Goal: Information Seeking & Learning: Learn about a topic

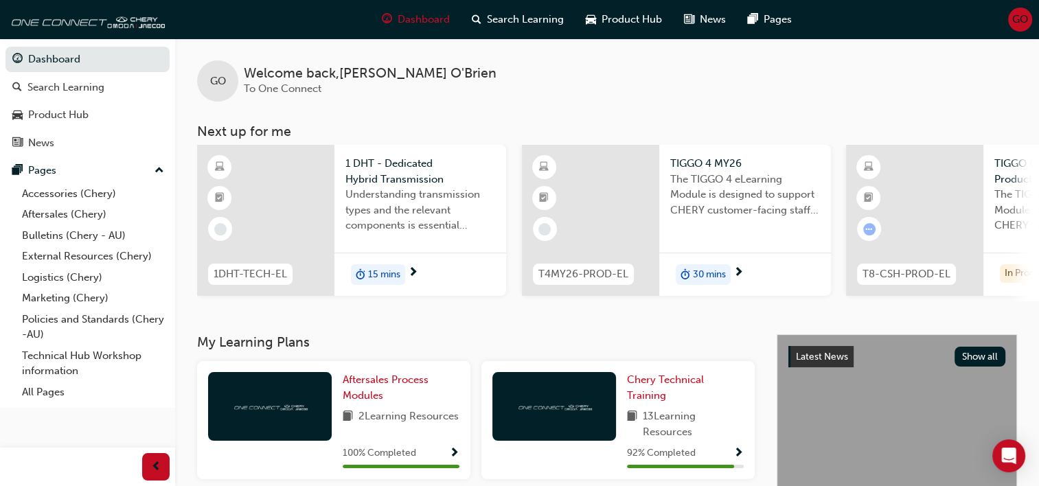
click at [939, 207] on div at bounding box center [914, 220] width 137 height 151
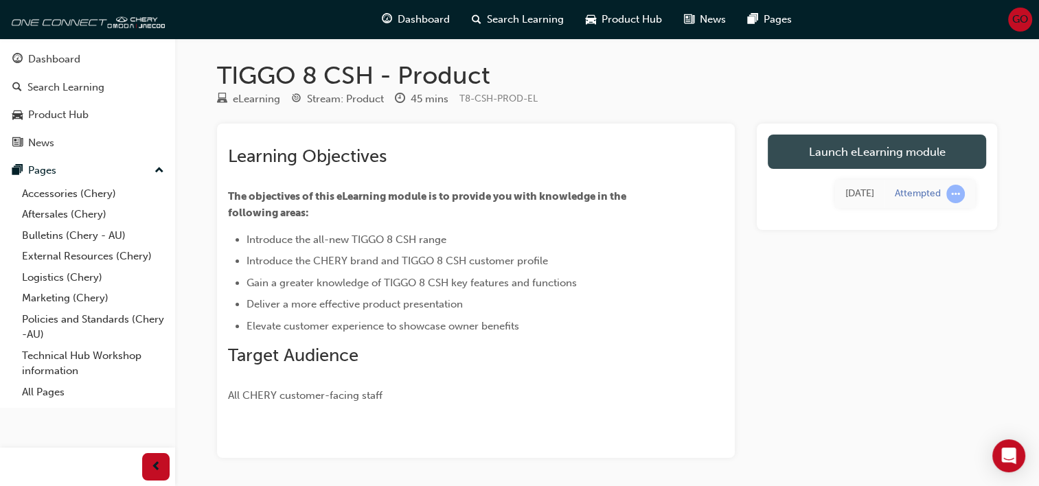
click at [840, 159] on link "Launch eLearning module" at bounding box center [877, 152] width 218 height 34
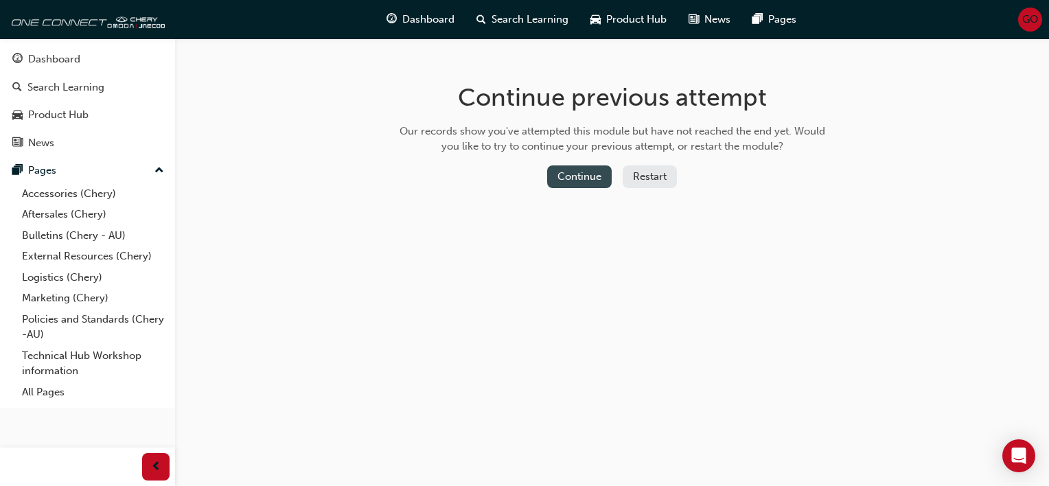
click at [563, 177] on button "Continue" at bounding box center [579, 176] width 65 height 23
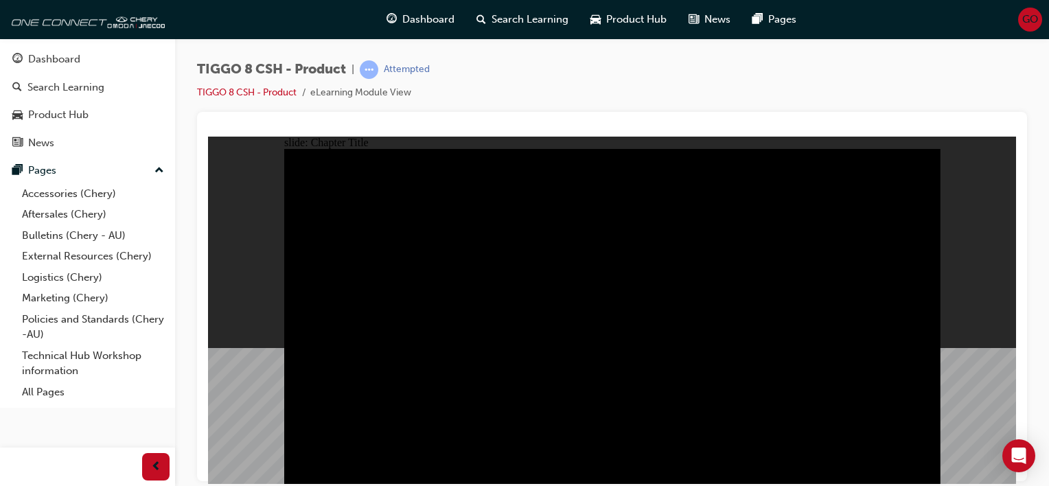
drag, startPoint x: 755, startPoint y: 271, endPoint x: 733, endPoint y: 271, distance: 22.0
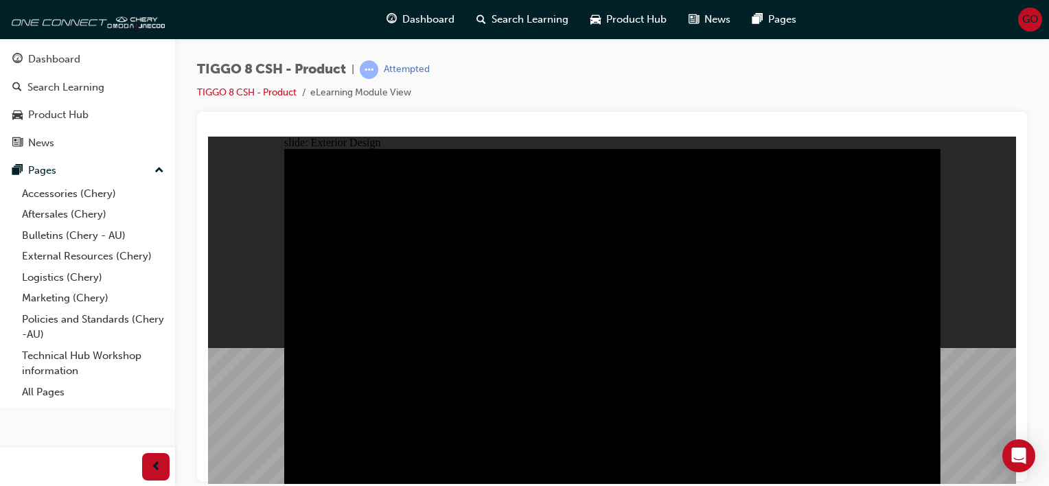
drag, startPoint x: 753, startPoint y: 294, endPoint x: 718, endPoint y: 272, distance: 40.8
type input "6.08"
drag, startPoint x: 323, startPoint y: 183, endPoint x: 351, endPoint y: 182, distance: 27.5
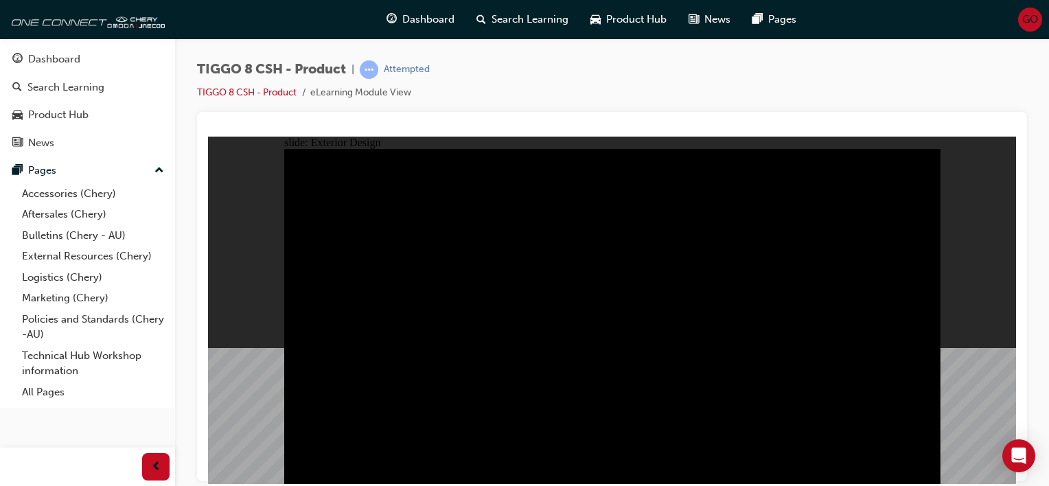
drag, startPoint x: 502, startPoint y: 218, endPoint x: 317, endPoint y: 336, distance: 219.8
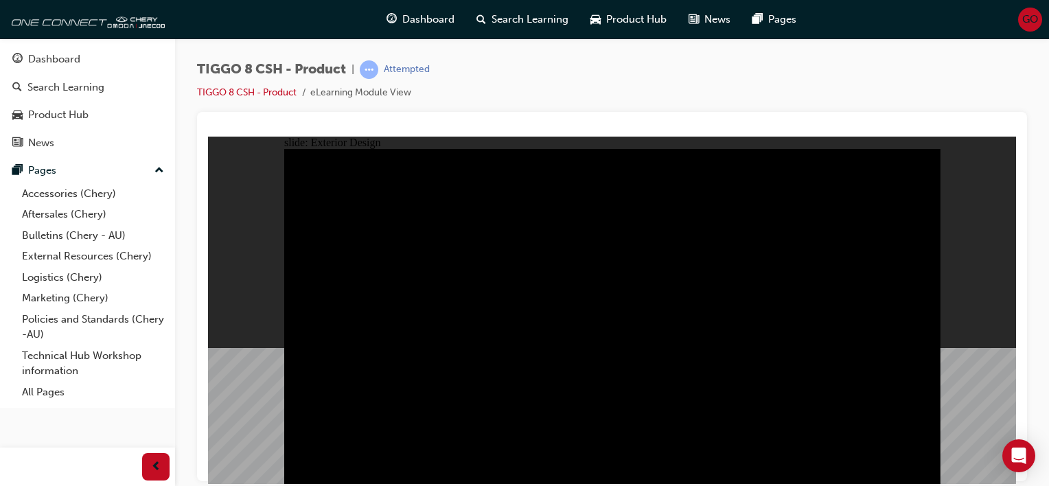
drag, startPoint x: 836, startPoint y: 265, endPoint x: 801, endPoint y: 263, distance: 35.1
drag, startPoint x: 768, startPoint y: 251, endPoint x: 516, endPoint y: 373, distance: 280.4
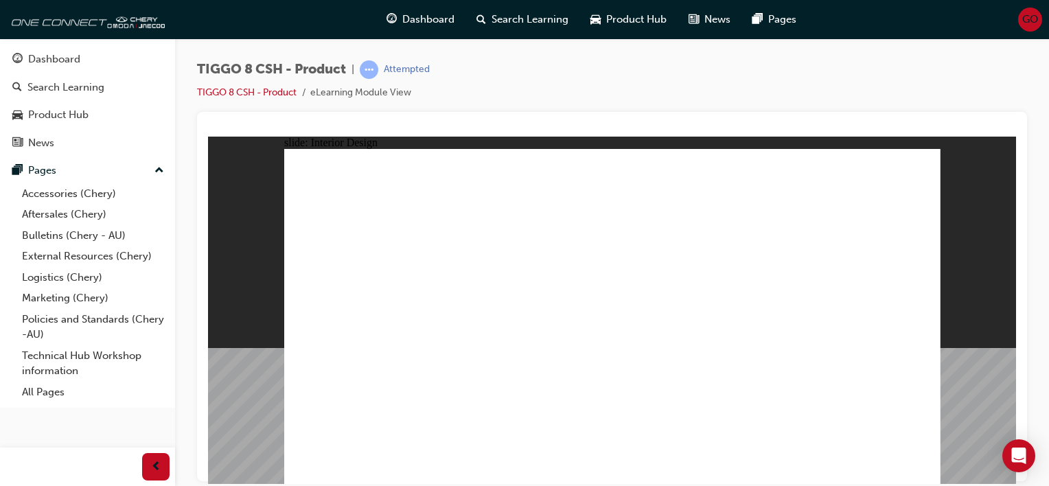
drag, startPoint x: 769, startPoint y: 228, endPoint x: 540, endPoint y: 246, distance: 230.0
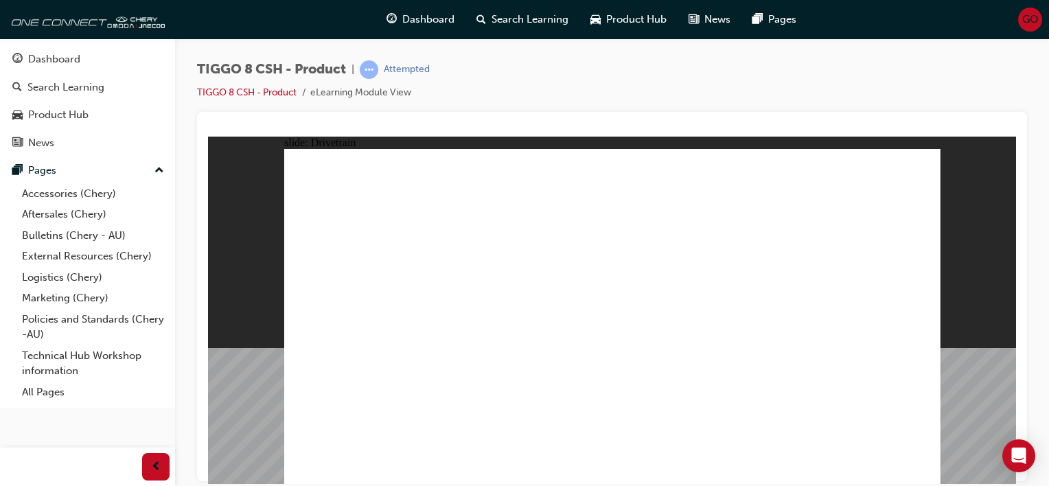
type input "24"
drag, startPoint x: 361, startPoint y: 295, endPoint x: 530, endPoint y: 303, distance: 169.8
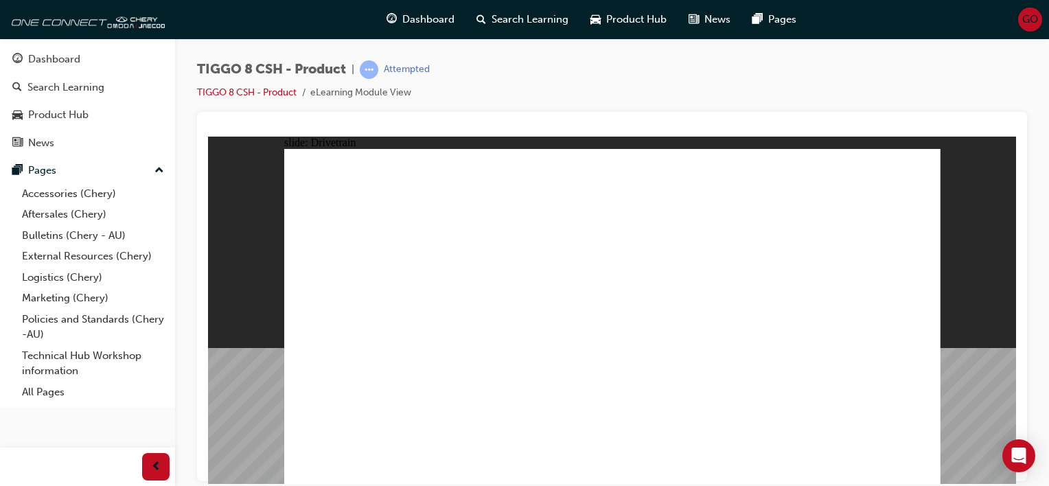
drag, startPoint x: 389, startPoint y: 354, endPoint x: 466, endPoint y: 215, distance: 158.9
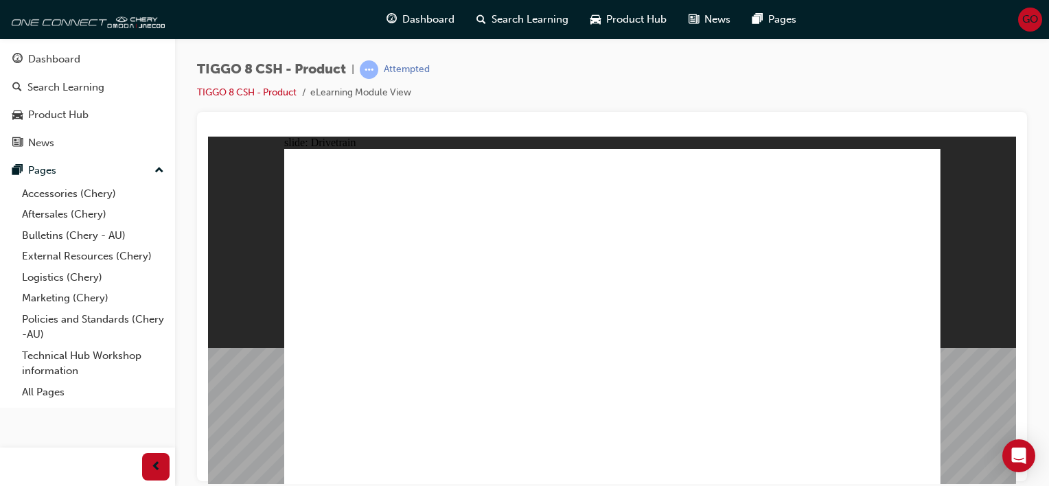
drag, startPoint x: 790, startPoint y: 348, endPoint x: 447, endPoint y: 286, distance: 348.9
drag, startPoint x: 367, startPoint y: 350, endPoint x: 367, endPoint y: 429, distance: 79.0
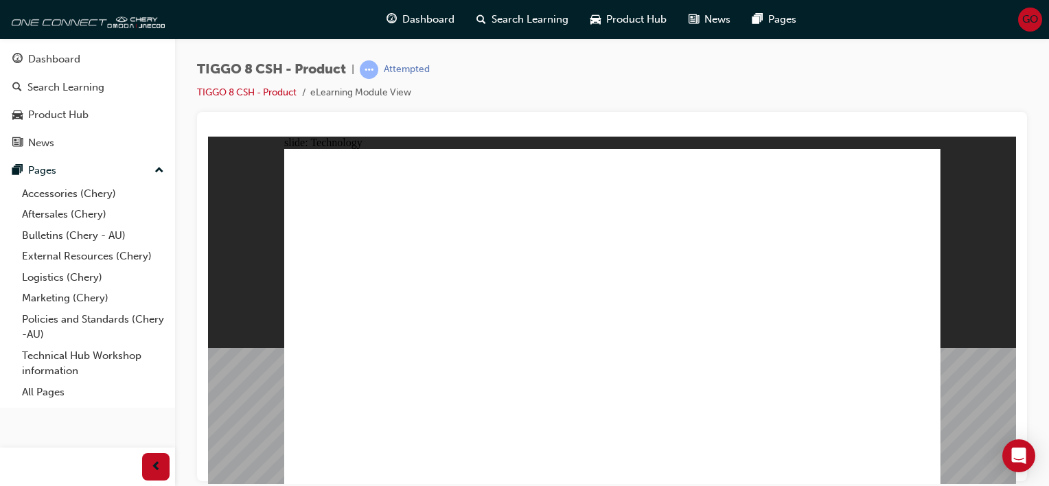
drag, startPoint x: 663, startPoint y: 264, endPoint x: 674, endPoint y: 333, distance: 70.2
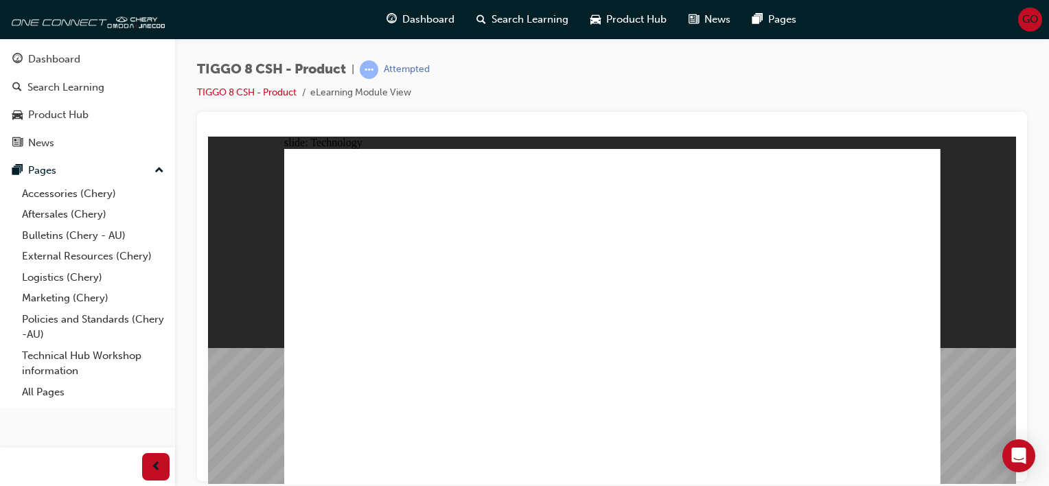
drag, startPoint x: 519, startPoint y: 165, endPoint x: 547, endPoint y: 411, distance: 246.7
drag, startPoint x: 546, startPoint y: 223, endPoint x: 559, endPoint y: 430, distance: 207.1
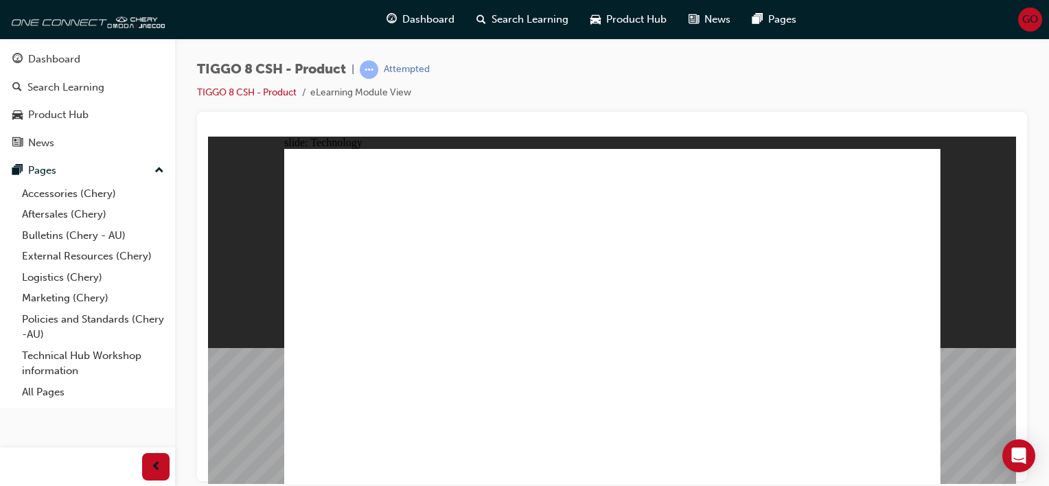
drag, startPoint x: 572, startPoint y: 287, endPoint x: 606, endPoint y: 287, distance: 34.3
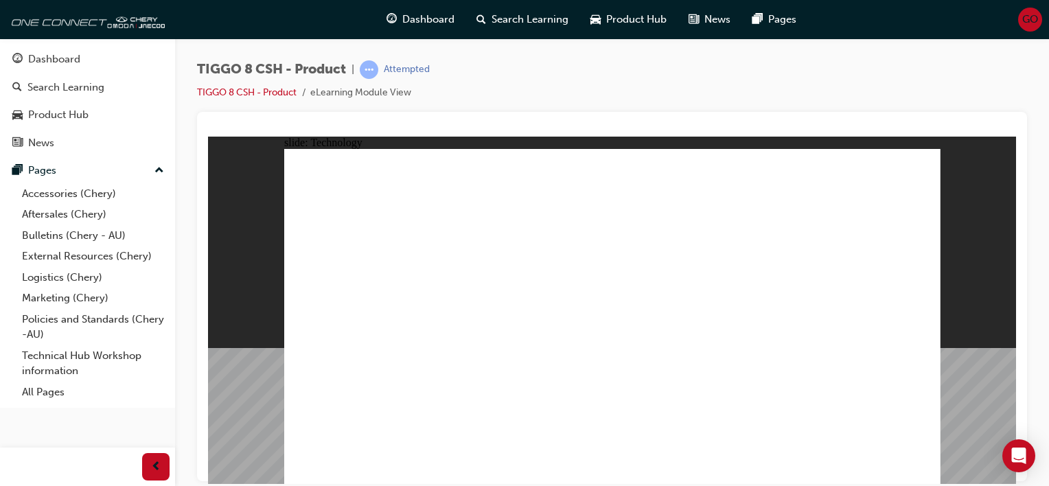
drag, startPoint x: 574, startPoint y: 371, endPoint x: 431, endPoint y: 335, distance: 148.1
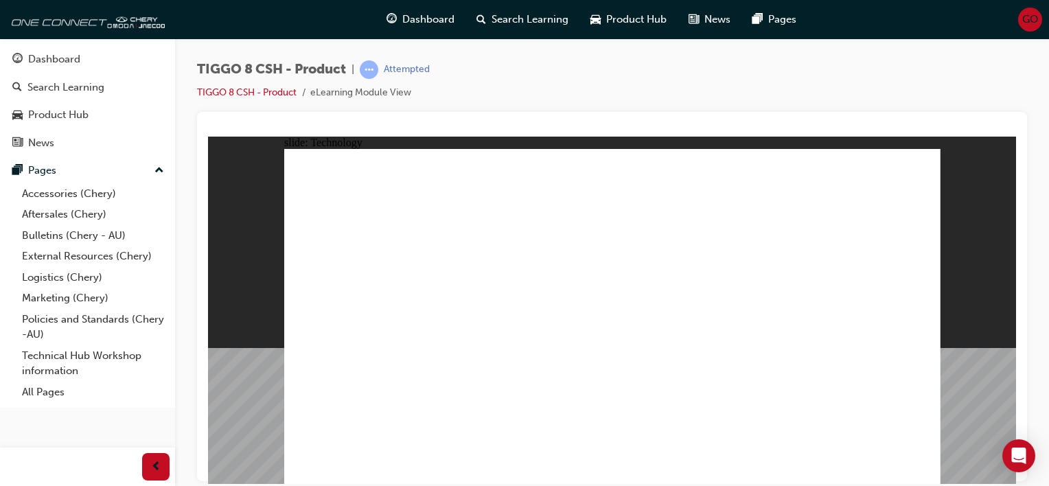
drag, startPoint x: 805, startPoint y: 387, endPoint x: 496, endPoint y: 350, distance: 311.2
